Goal: Task Accomplishment & Management: Use online tool/utility

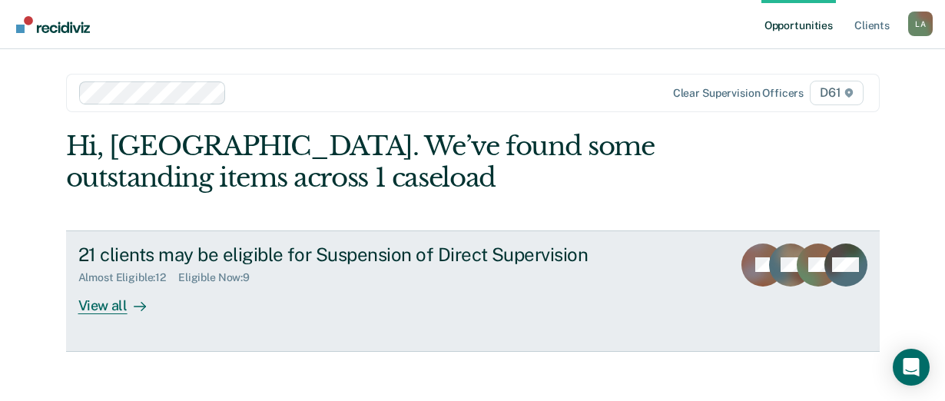
click at [285, 253] on div "21 clients may be eligible for Suspension of Direct Supervision" at bounding box center [347, 254] width 539 height 22
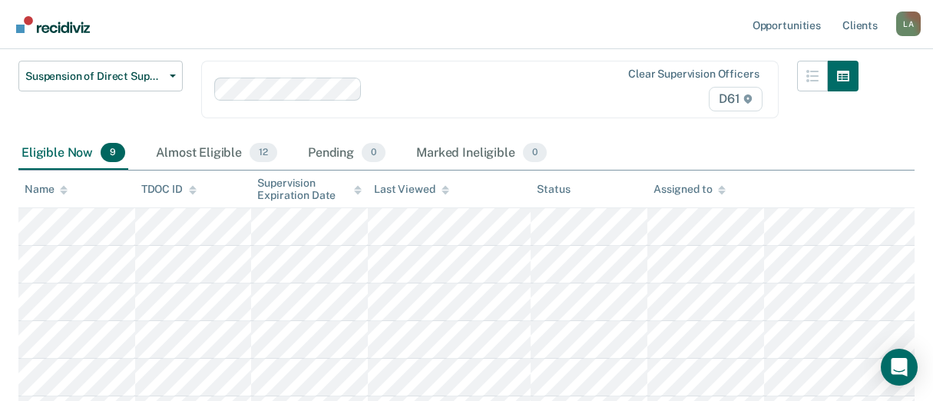
scroll to position [154, 0]
